Goal: Obtain resource: Download file/media

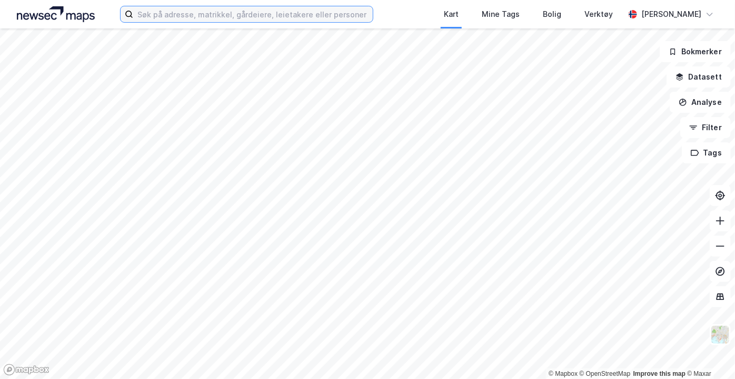
click at [176, 18] on input at bounding box center [253, 14] width 240 height 16
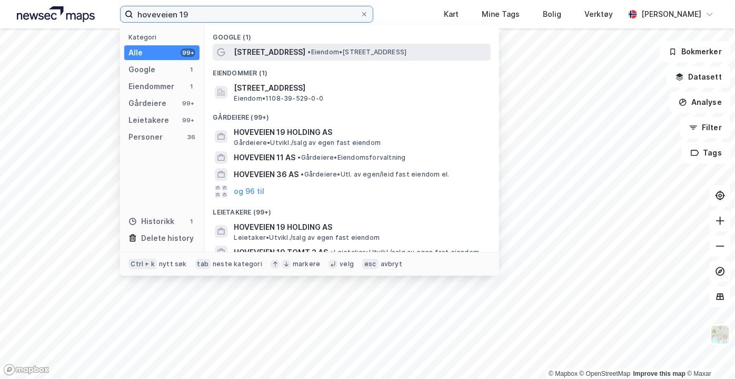
type input "hoveveien 19"
click at [250, 46] on span "[STREET_ADDRESS]" at bounding box center [270, 52] width 72 height 13
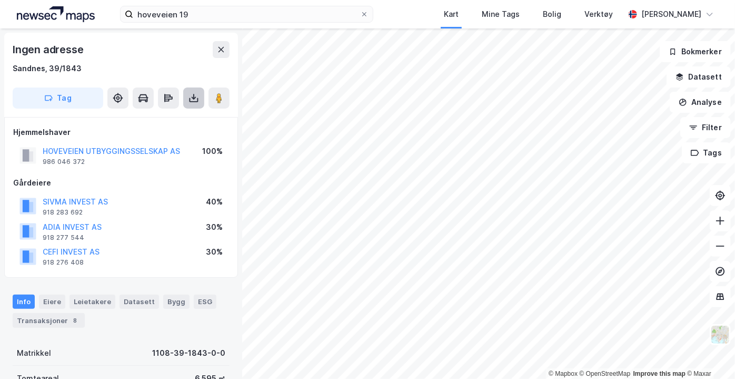
click at [195, 105] on button at bounding box center [193, 97] width 21 height 21
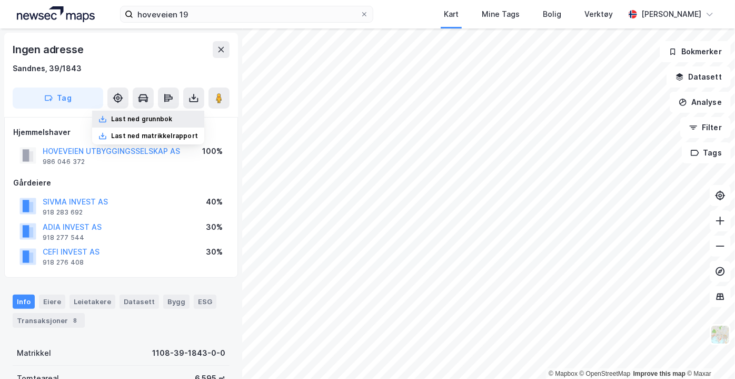
click at [203, 116] on div "Last ned grunnbok" at bounding box center [148, 119] width 112 height 17
